Goal: Navigation & Orientation: Find specific page/section

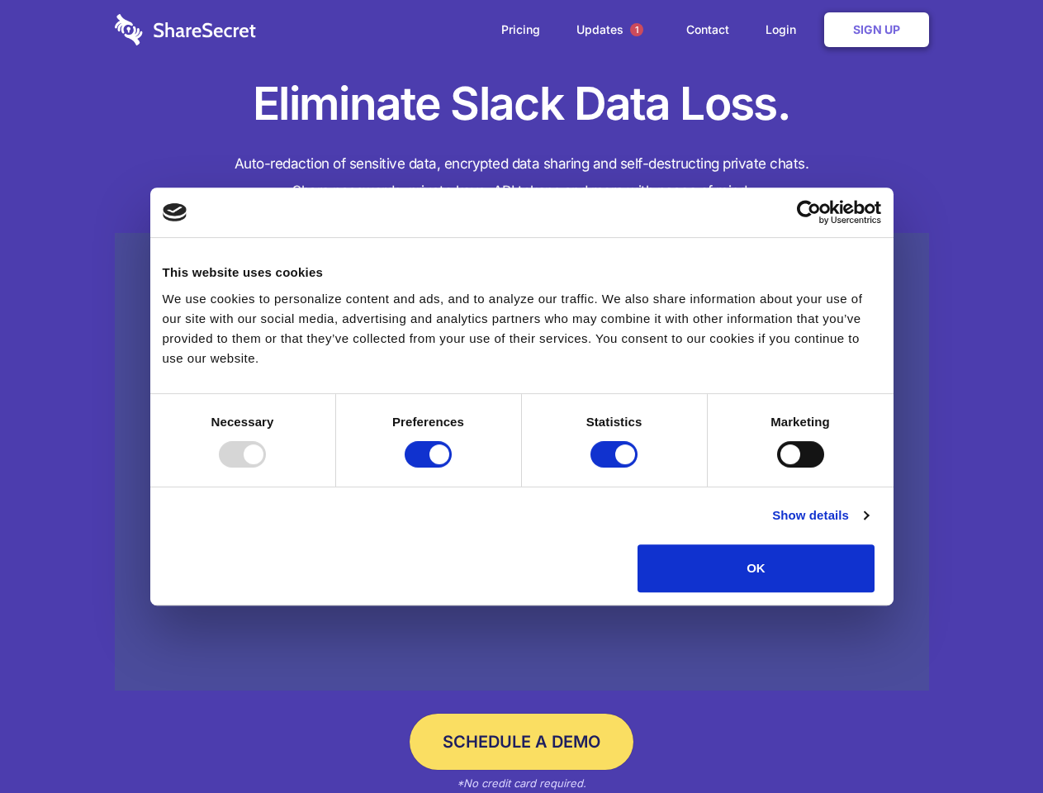
click at [266, 467] on div at bounding box center [242, 454] width 47 height 26
click at [452, 467] on input "Preferences" at bounding box center [428, 454] width 47 height 26
checkbox input "false"
click at [616, 467] on input "Statistics" at bounding box center [613, 454] width 47 height 26
checkbox input "false"
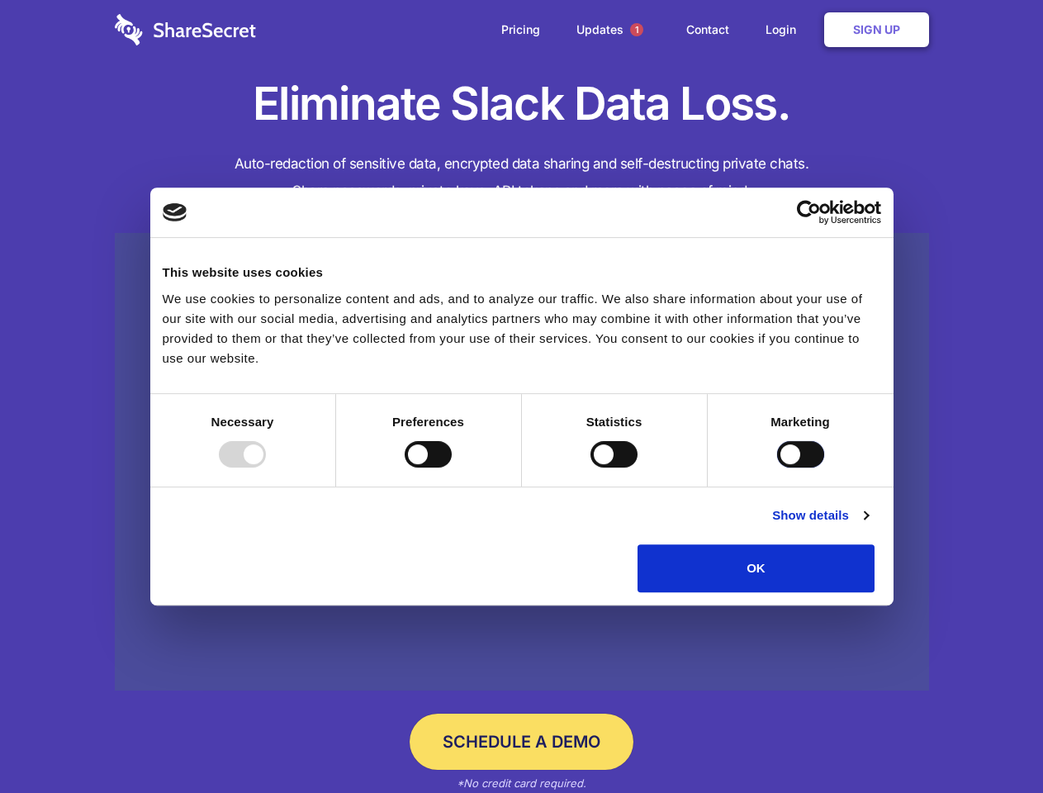
click at [777, 467] on input "Marketing" at bounding box center [800, 454] width 47 height 26
checkbox input "true"
click at [868, 525] on link "Show details" at bounding box center [820, 515] width 96 height 20
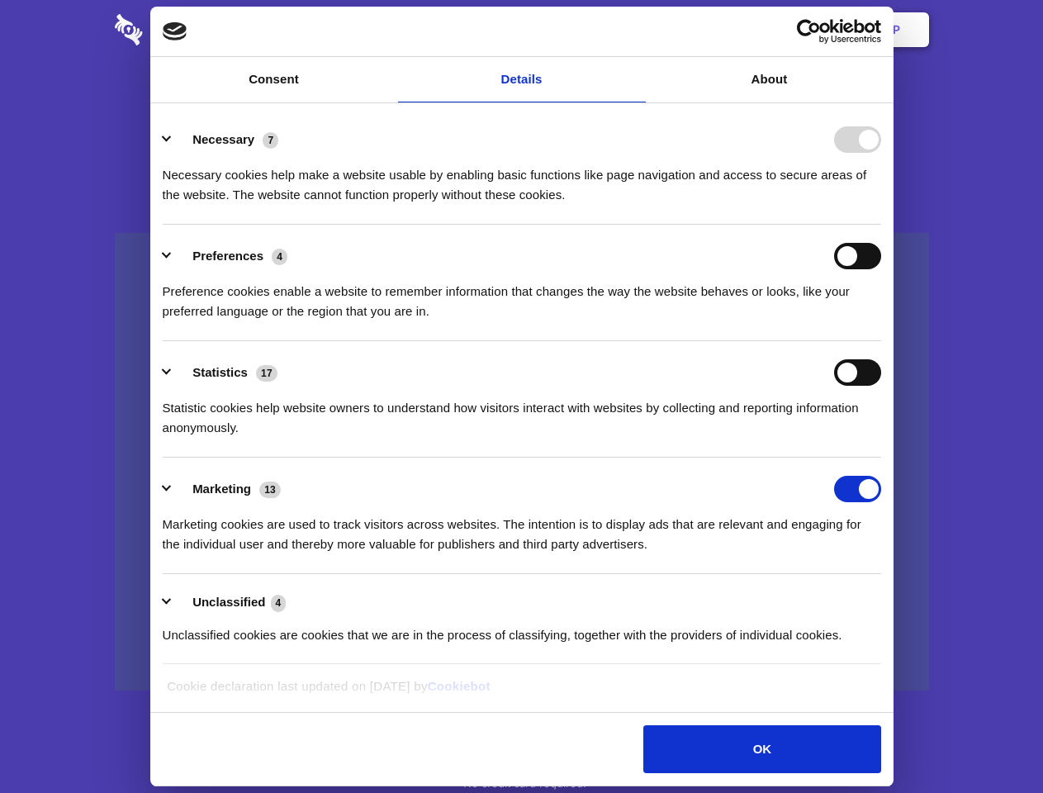
click at [881, 205] on div "Necessary 7 Necessary cookies help make a website usable by enabling basic func…" at bounding box center [522, 165] width 718 height 78
click at [636, 30] on span "1" at bounding box center [636, 29] width 13 height 13
